Goal: Task Accomplishment & Management: Use online tool/utility

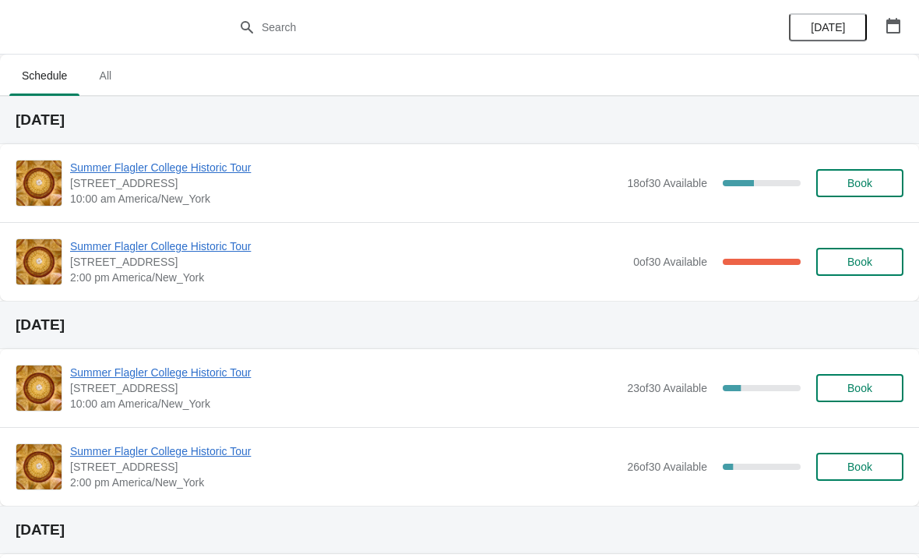
click at [219, 162] on span "Summer Flagler College Historic Tour" at bounding box center [344, 168] width 549 height 16
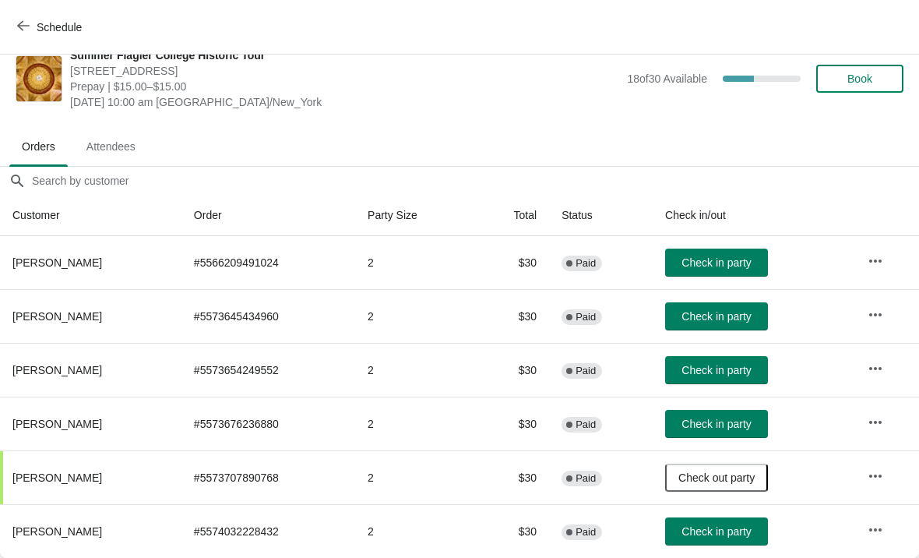
scroll to position [23, 0]
click at [737, 265] on span "Check in party" at bounding box center [716, 262] width 69 height 12
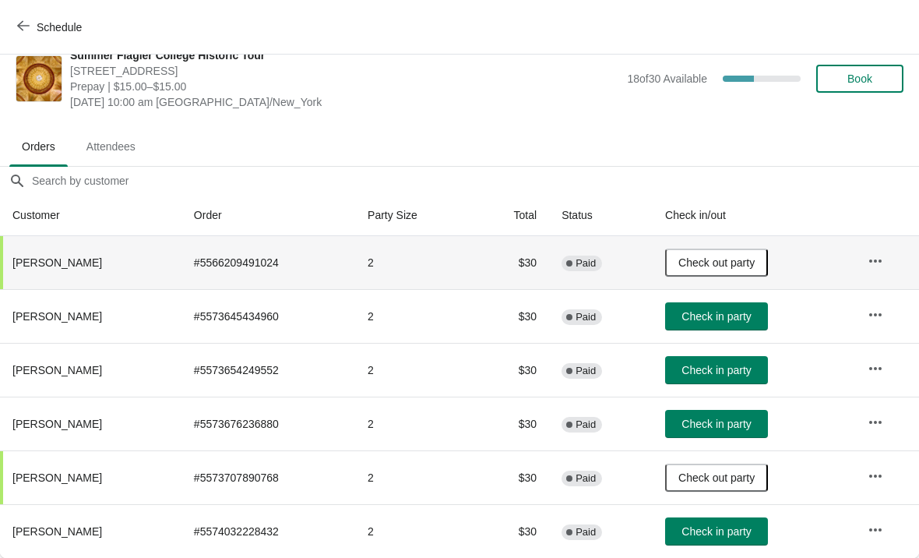
click at [878, 69] on button "Book" at bounding box center [859, 79] width 87 height 28
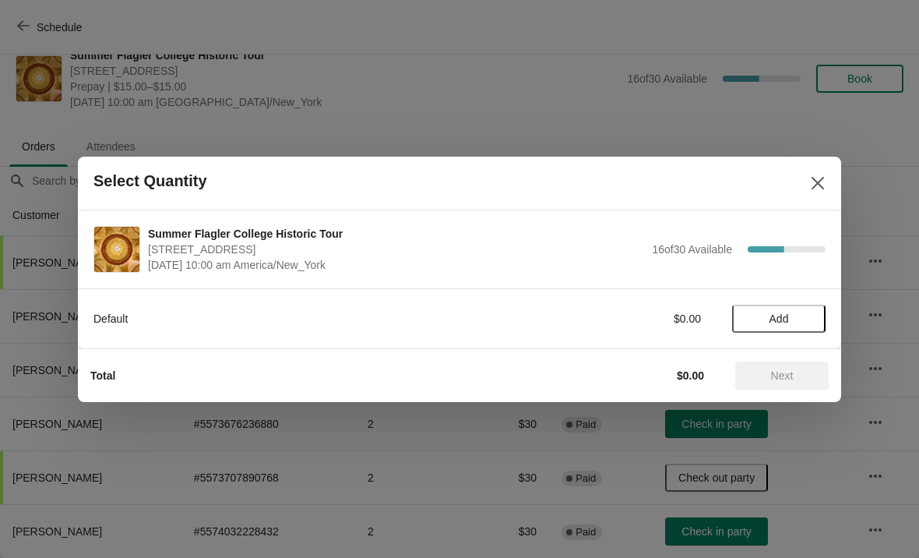
click at [790, 327] on button "Add" at bounding box center [778, 319] width 93 height 28
click at [804, 324] on icon at bounding box center [806, 318] width 16 height 16
click at [794, 384] on button "Next" at bounding box center [781, 375] width 93 height 28
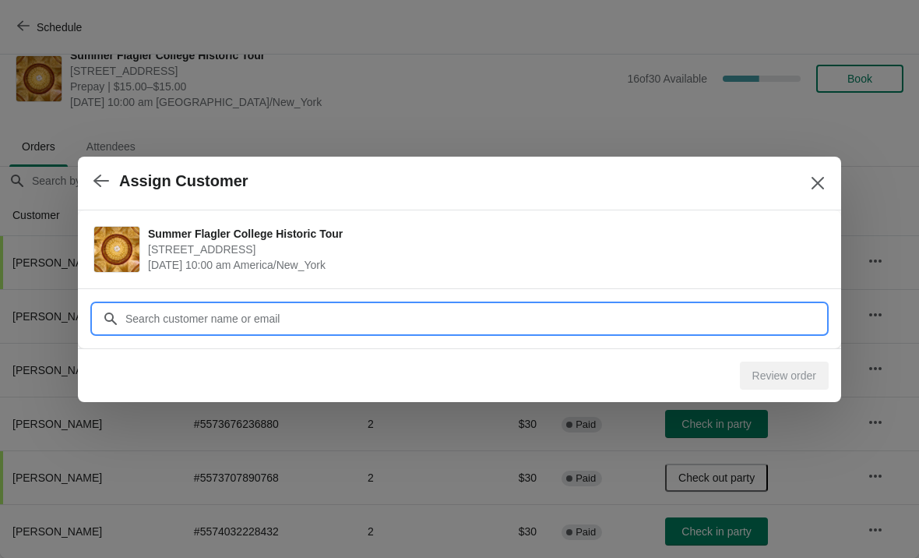
click at [208, 321] on input "Customer" at bounding box center [475, 319] width 701 height 28
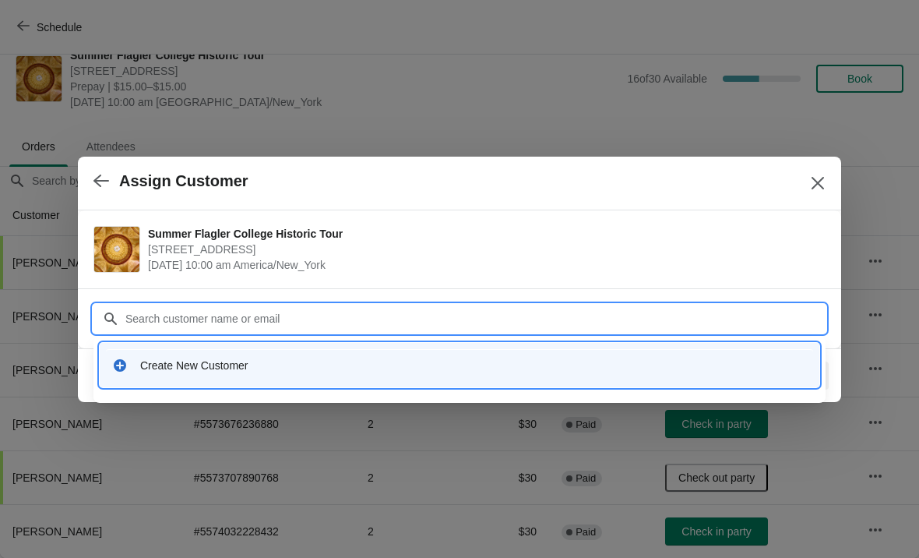
click at [162, 360] on div "Create New Customer" at bounding box center [473, 366] width 667 height 16
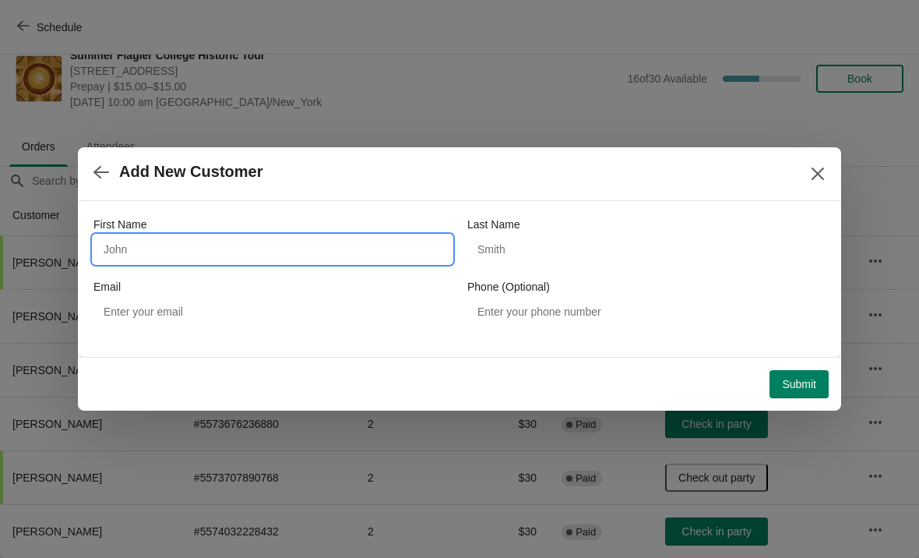
click at [160, 238] on input "First Name" at bounding box center [272, 249] width 358 height 28
type input "[PERSON_NAME]"
click at [805, 386] on span "Submit" at bounding box center [799, 384] width 34 height 12
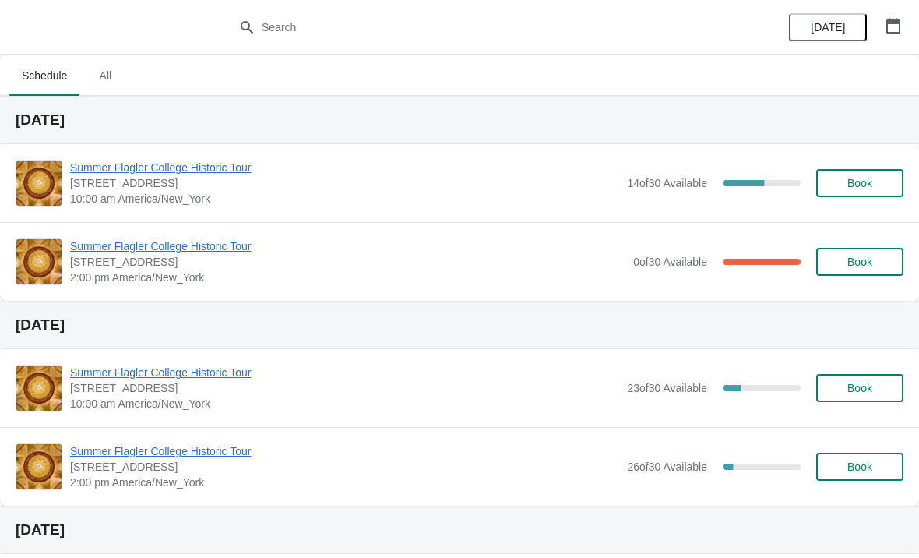
click at [199, 156] on div "Summer Flagler College Historic Tour [STREET_ADDRESS][PERSON_NAME] 10:00 am Ame…" at bounding box center [459, 183] width 919 height 78
click at [226, 171] on span "Summer Flagler College Historic Tour" at bounding box center [344, 168] width 549 height 16
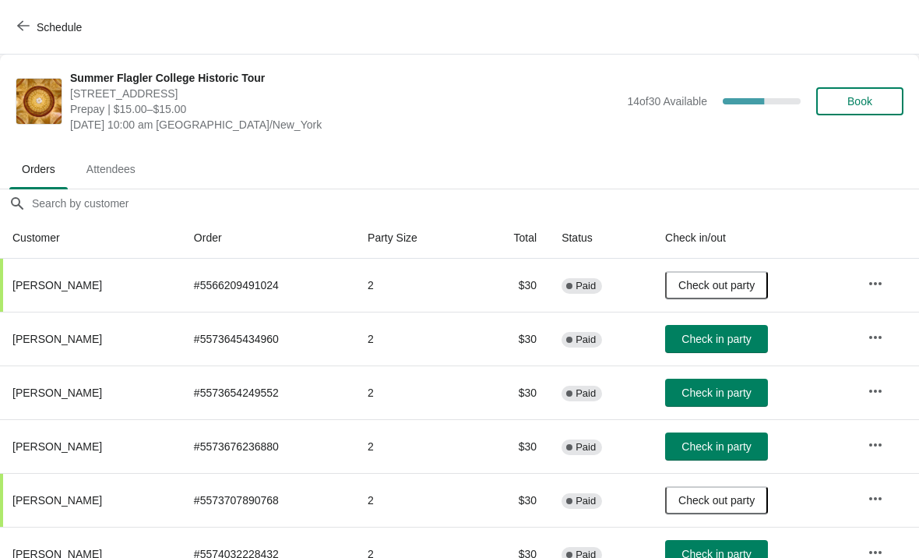
click at [885, 281] on button "button" at bounding box center [875, 284] width 28 height 28
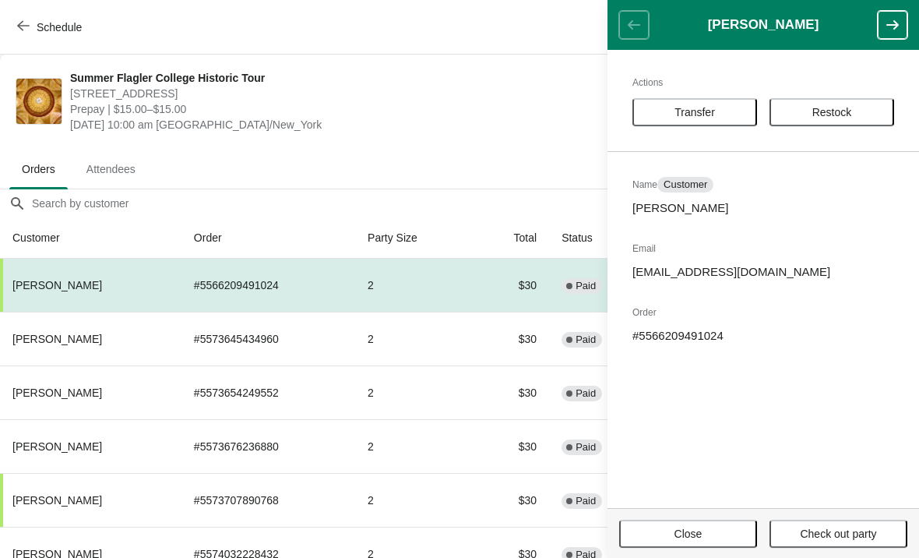
click at [516, 143] on div "Summer Flagler College Historic Tour [STREET_ADDRESS][PERSON_NAME] Prepay | $15…" at bounding box center [459, 101] width 919 height 93
click at [715, 530] on span "Close" at bounding box center [688, 533] width 110 height 12
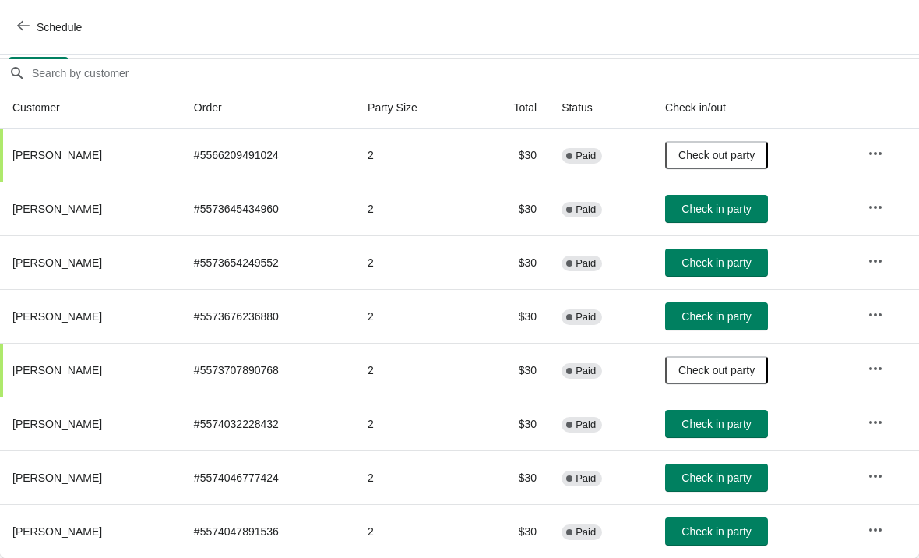
scroll to position [130, 0]
click at [731, 541] on button "Check in party" at bounding box center [716, 531] width 103 height 28
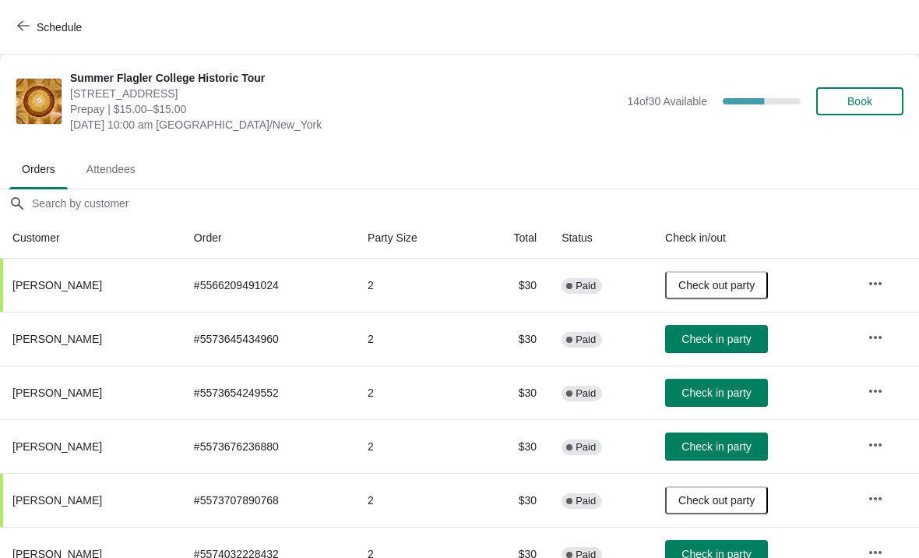
scroll to position [0, 0]
click at [729, 347] on button "Check in party" at bounding box center [716, 339] width 103 height 28
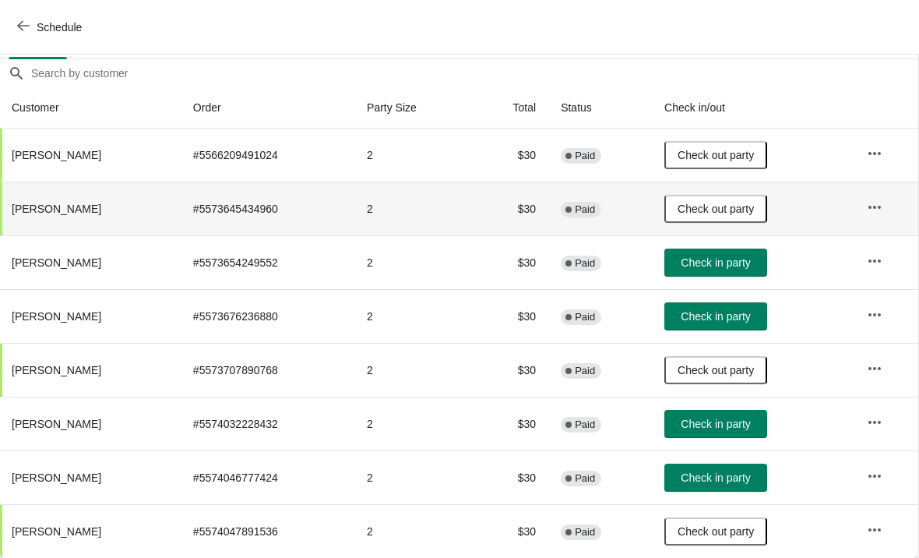
scroll to position [130, 1]
click at [724, 428] on span "Check in party" at bounding box center [715, 423] width 69 height 12
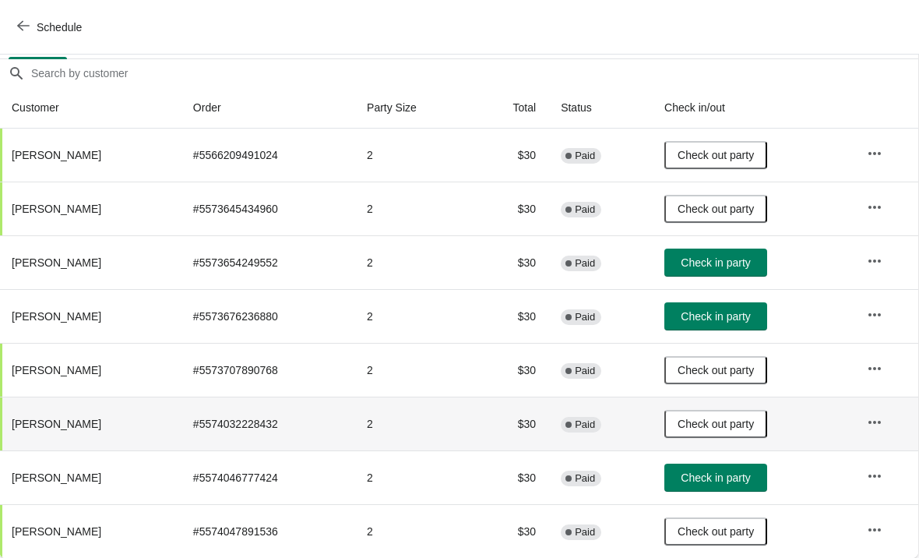
click at [731, 257] on span "Check in party" at bounding box center [715, 262] width 69 height 12
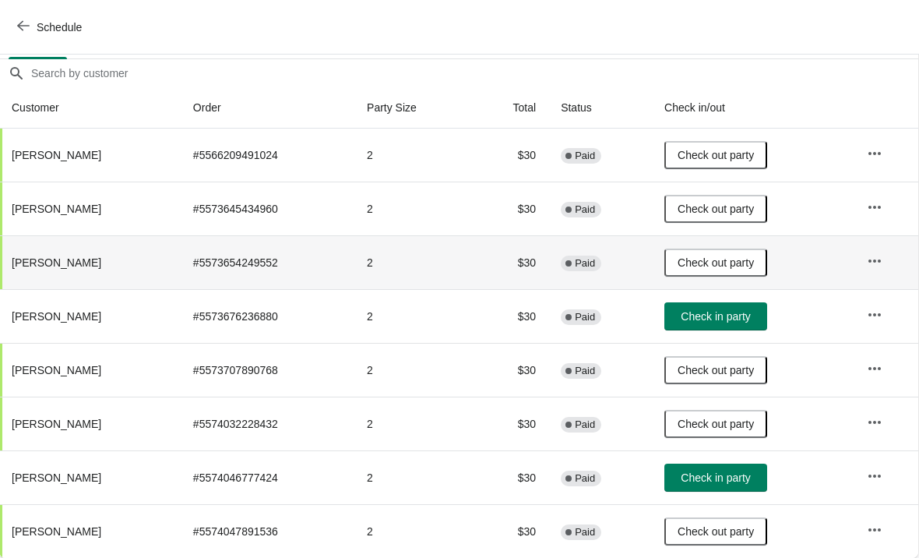
click at [726, 254] on button "Check out party" at bounding box center [715, 262] width 103 height 28
click at [739, 263] on span "Check in party" at bounding box center [715, 262] width 69 height 12
click at [739, 271] on button "Check in party" at bounding box center [715, 262] width 103 height 28
click at [743, 267] on span "Check in party" at bounding box center [715, 262] width 69 height 12
click at [741, 270] on button "Check out party" at bounding box center [715, 262] width 103 height 28
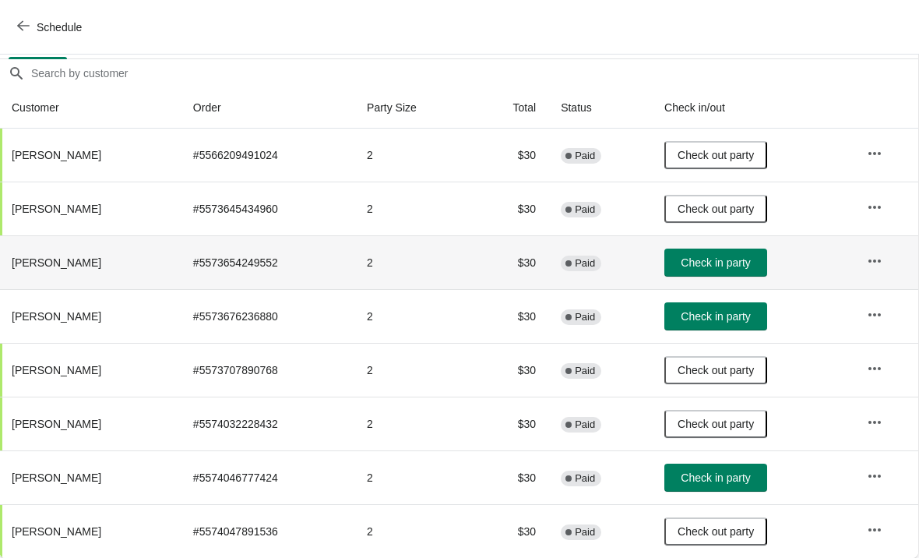
click at [749, 270] on button "Check in party" at bounding box center [715, 262] width 103 height 28
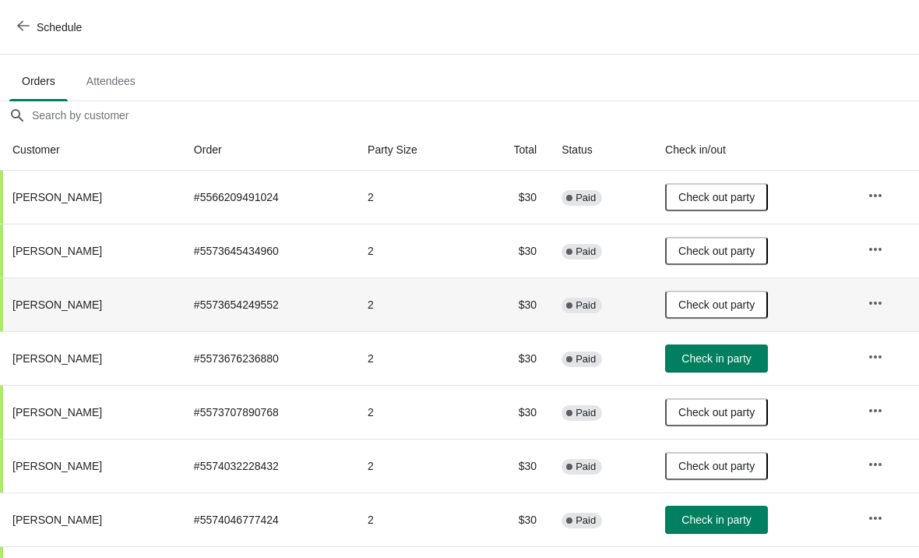
scroll to position [91, 0]
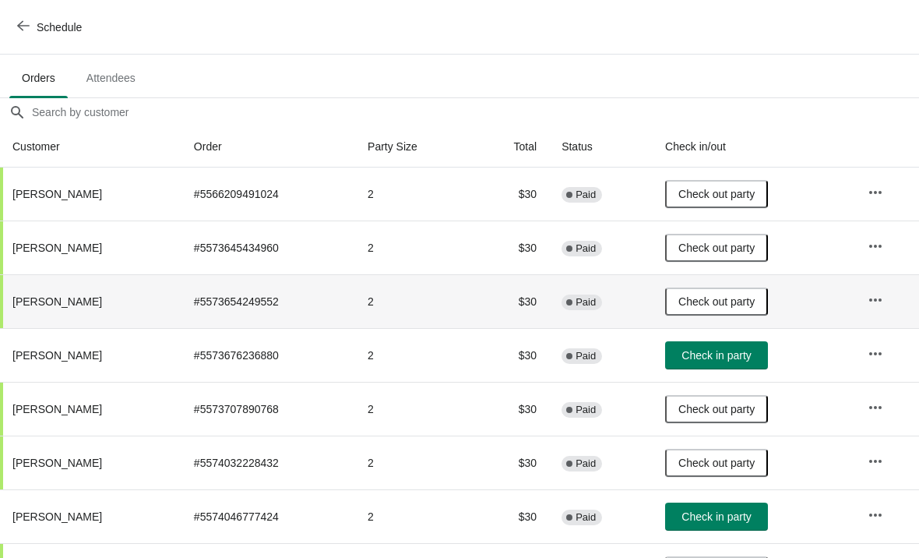
click at [750, 364] on button "Check in party" at bounding box center [716, 355] width 103 height 28
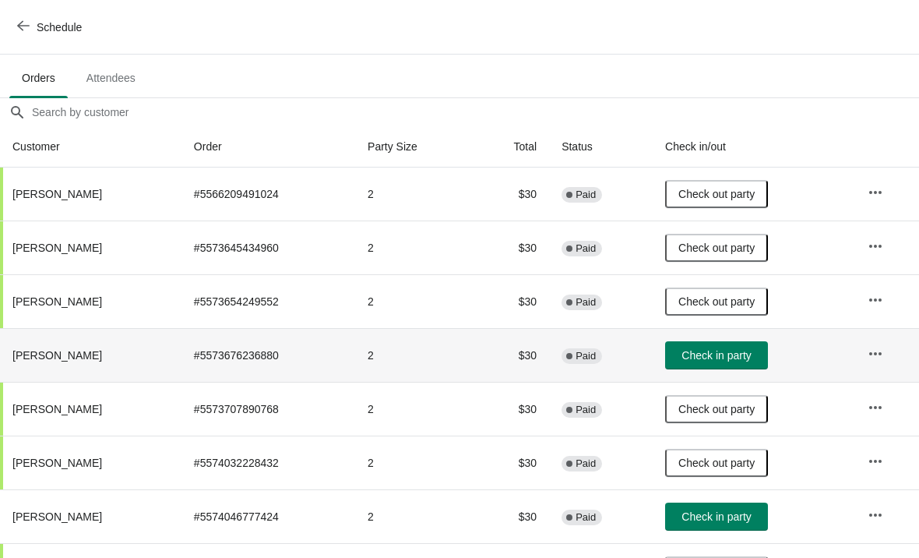
click at [735, 366] on button "Check in party" at bounding box center [716, 355] width 103 height 28
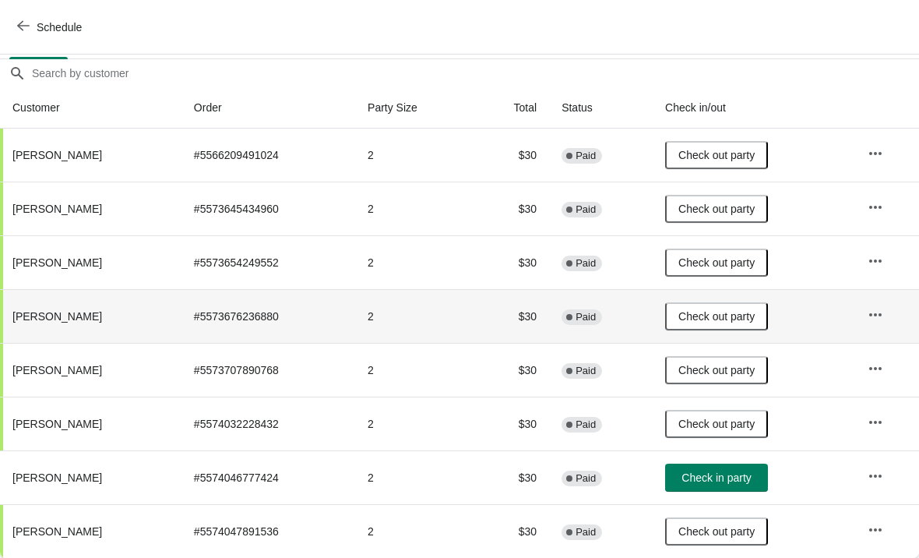
scroll to position [130, 0]
click at [738, 490] on button "Check in party" at bounding box center [716, 477] width 103 height 28
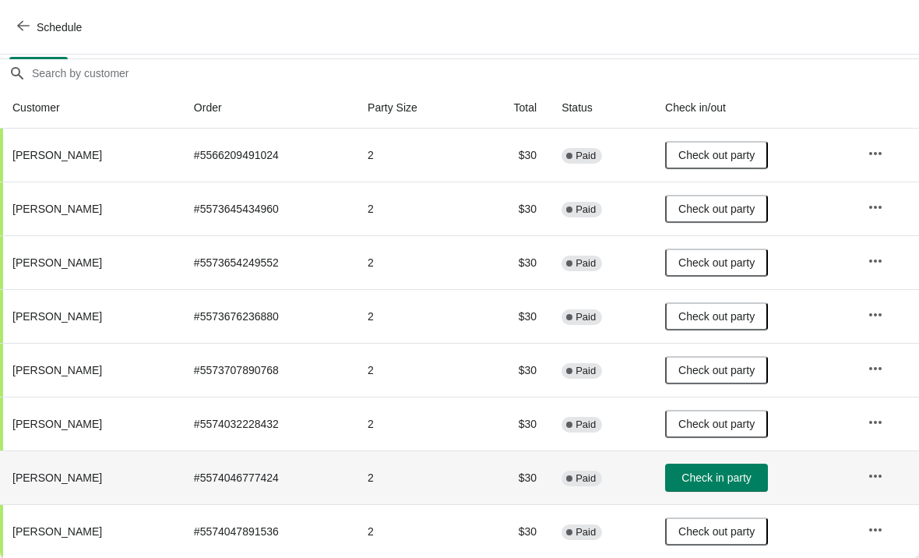
click at [723, 480] on span "Check in party" at bounding box center [716, 477] width 69 height 12
